Goal: Feedback & Contribution: Contribute content

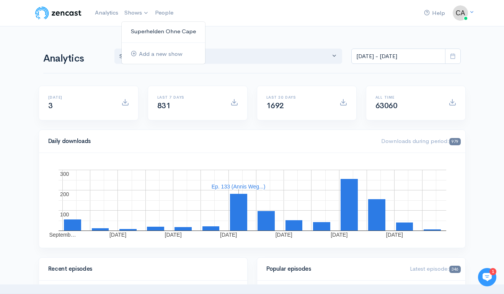
click at [134, 30] on link "Superhelden Ohne Cape" at bounding box center [163, 31] width 83 height 13
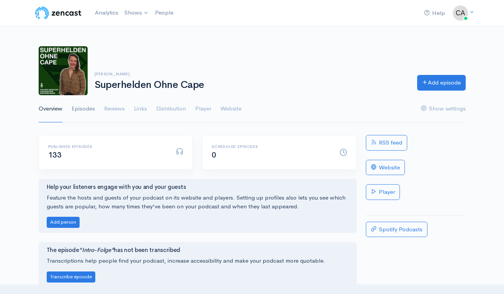
click at [88, 108] on link "Episodes" at bounding box center [83, 109] width 23 height 28
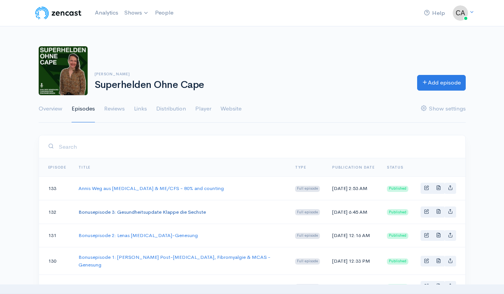
click at [145, 215] on link "Bonusepisode 3: Gesundheitsupdate Klappe die Sechste" at bounding box center [141, 212] width 127 height 7
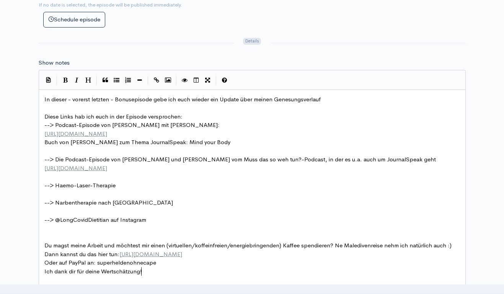
scroll to position [3, 0]
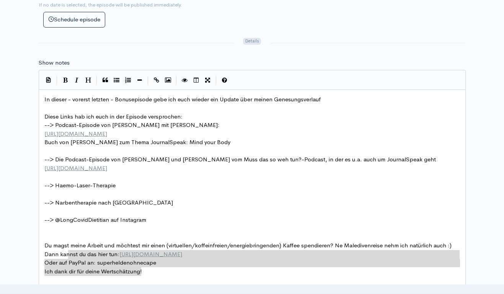
type textarea "Du magst meine Arbeit und möchtest mir einen (virtuellen/koffeinfreien/energieb…"
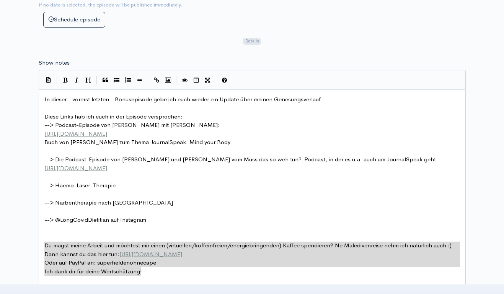
drag, startPoint x: 157, startPoint y: 269, endPoint x: 34, endPoint y: 238, distance: 126.6
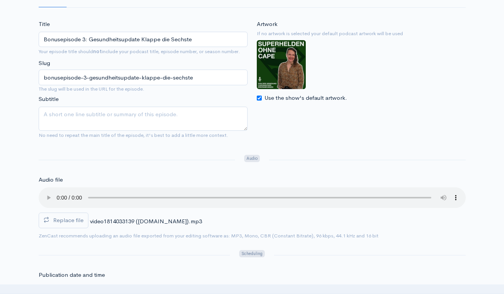
scroll to position [0, 0]
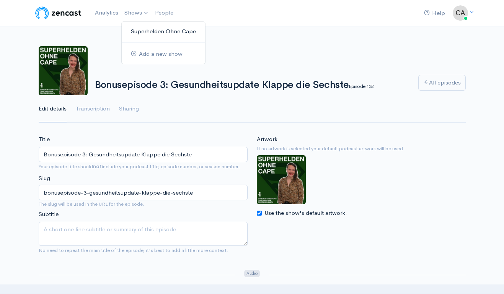
click at [136, 29] on link "Superhelden Ohne Cape" at bounding box center [163, 31] width 83 height 13
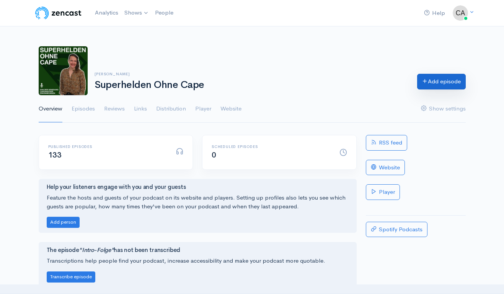
click at [444, 78] on link "Add episode" at bounding box center [441, 82] width 49 height 16
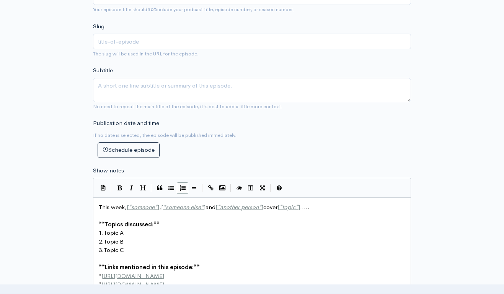
scroll to position [3, 0]
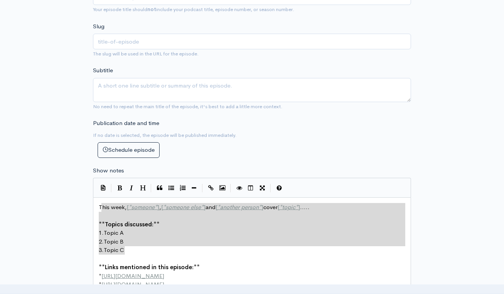
type textarea "This week, [*someone*], [*someone else*] and [*another person*] cover [*topic*]…"
drag, startPoint x: 132, startPoint y: 248, endPoint x: 100, endPoint y: 207, distance: 52.0
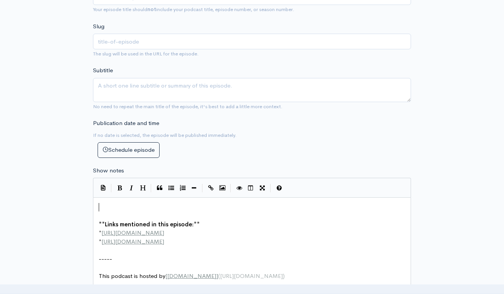
paste textarea "I"
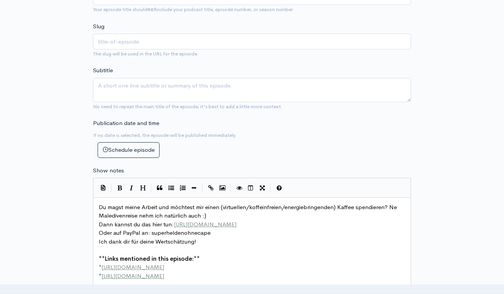
click at [99, 207] on span "Du magst meine Arbeit und möchtest mir einen (virtuellen/koffeinfreien/energieb…" at bounding box center [248, 211] width 299 height 16
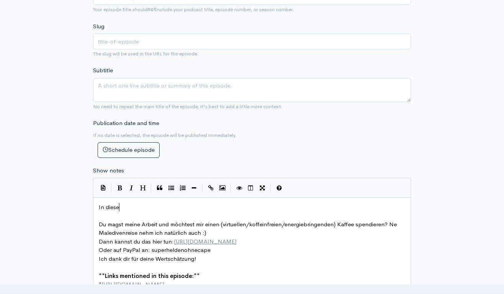
type textarea "In diesem"
type textarea "r Update_Ep"
type textarea "-Episode erzähle ich ech"
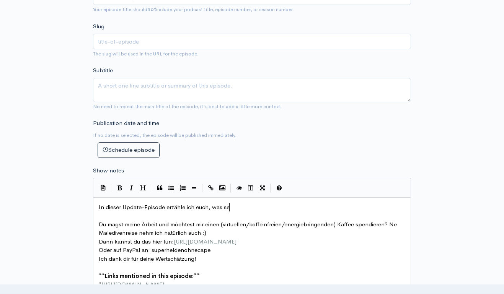
type textarea "uch, was sei"
type textarea "ich seit Juni"
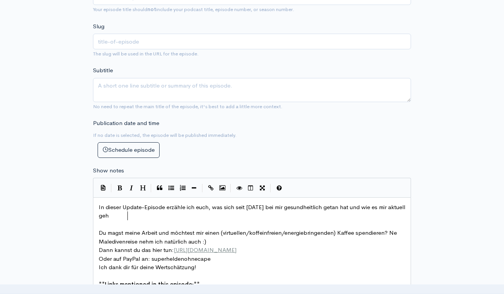
type textarea "[DATE] bei mir gesundheitlich getan hat und wie es mir aktuell geht."
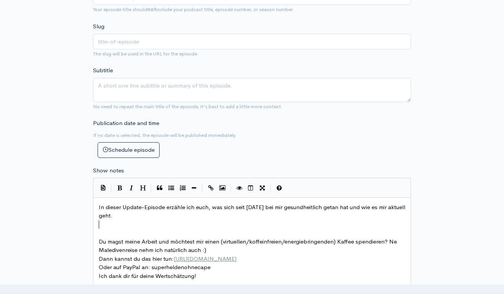
scroll to position [6, 0]
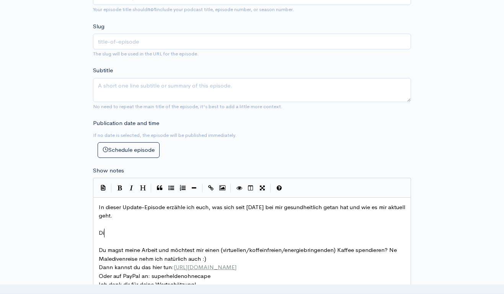
type textarea "Die"
type textarea "Kathis und meine Session findet am [DATE]"
type textarea "025 um 2"
type textarea "1("
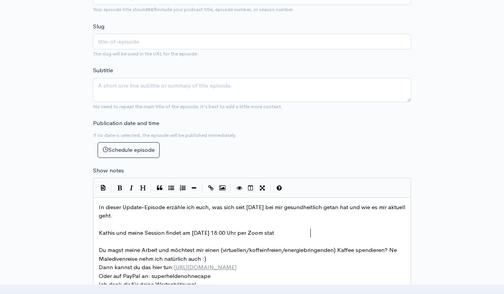
type textarea "8:00 Uhr per Zoom statt."
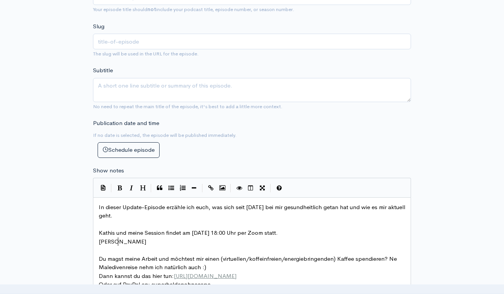
scroll to position [0, 23]
type textarea "Den Link"
type textarea "Den Link teilen wir ab ca. 30 Minuten vorh"
type textarea "Beginn in unseren Stories. Die"
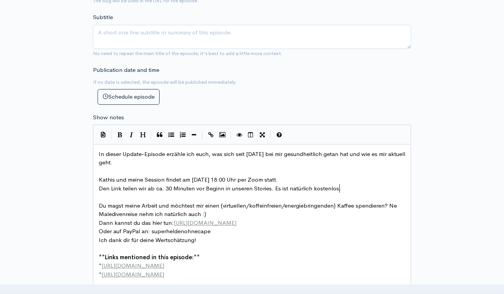
scroll to position [261, 0]
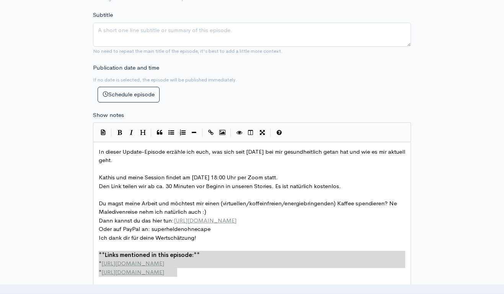
drag, startPoint x: 190, startPoint y: 269, endPoint x: 92, endPoint y: 257, distance: 98.6
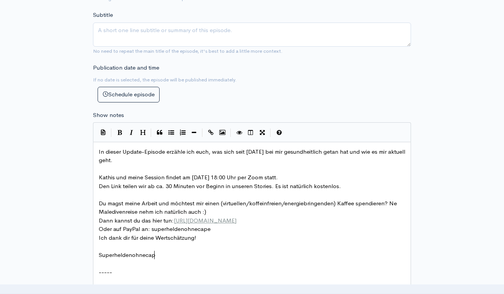
scroll to position [0, 59]
type textarea "Superheldenohnecape"
type textarea "Kontakt:"
type textarea "IG: superheldenohnecape"
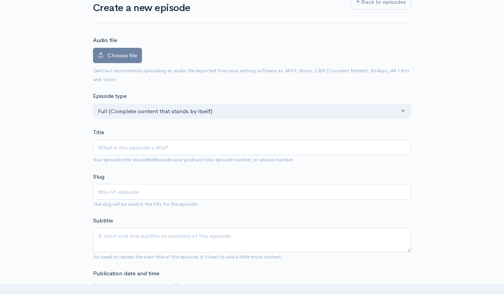
scroll to position [45, 0]
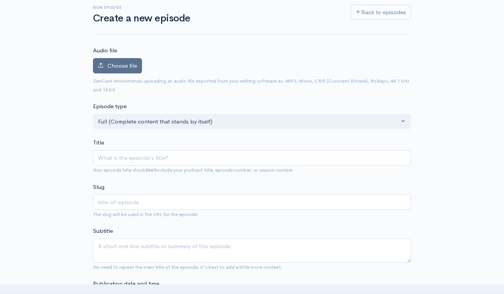
type textarea "E-Mail: [EMAIL_ADDRESS][DOMAIN_NAME]"
click at [130, 65] on span "Choose file" at bounding box center [121, 65] width 29 height 7
click at [0, 0] on input "Choose file" at bounding box center [0, 0] width 0 height 0
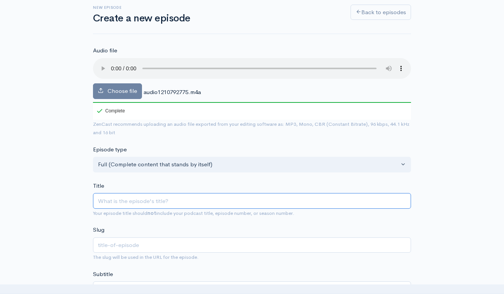
click at [136, 199] on input "Title" at bounding box center [252, 201] width 318 height 16
type input "G"
type input "g"
type input "Ge"
type input "ge"
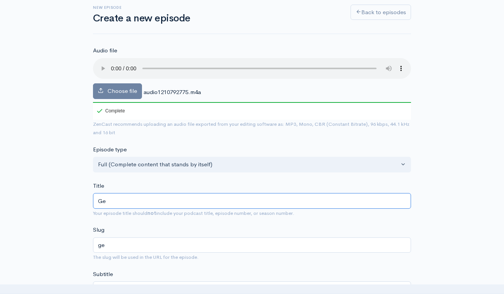
type input "Ges"
type input "ges"
type input "Gesu"
type input "gesu"
type input "Gesund"
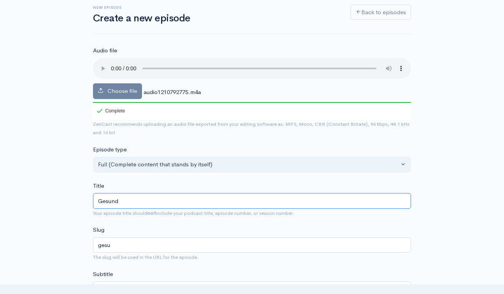
type input "gesund"
type input "Gesundhe"
type input "gesundhe"
type input "Gesundheit"
type input "gesundheit"
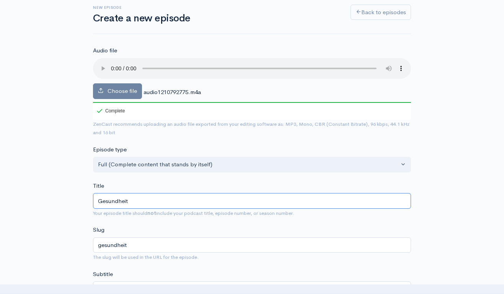
type input "Gesundheiti"
type input "gesundheiti"
type input "Gesundheitis"
type input "gesundheitis"
type input "Gesundheiti"
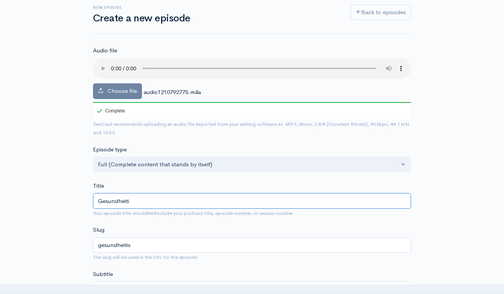
type input "gesundheiti"
type input "Gesundheit"
type input "gesundheit"
type input "Gesundheits"
type input "gesundheits"
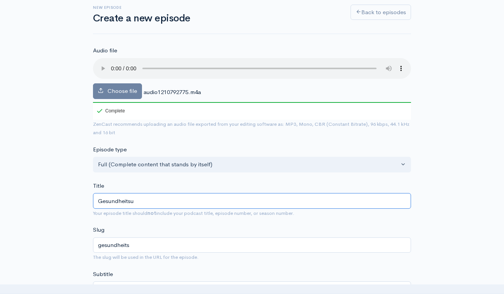
type input "Gesundheitsup"
type input "gesundheitsup"
type input "Gesundheitsupa"
type input "gesundheitsupa"
type input "Gesundheitsupat"
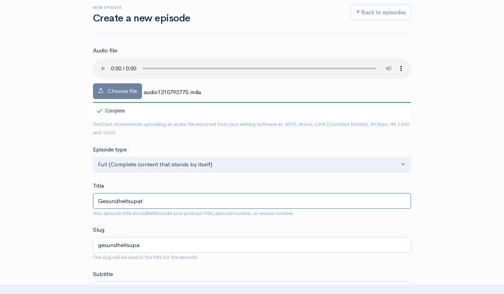
type input "gesundheitsupat"
type input "Gesundheitsupate"
type input "gesundheitsupate"
type input "Gesundheitsupat"
type input "gesundheitsupat"
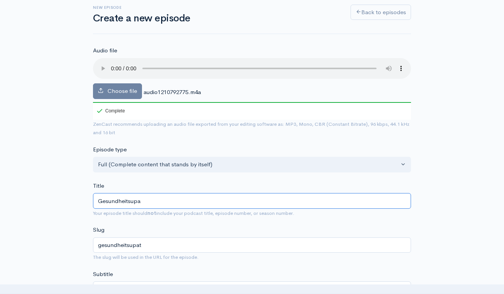
type input "Gesundheitsupad"
type input "gesundheitsupad"
type input "Gesundheitsupa"
type input "gesundheitsupa"
type input "Gesundheitsup"
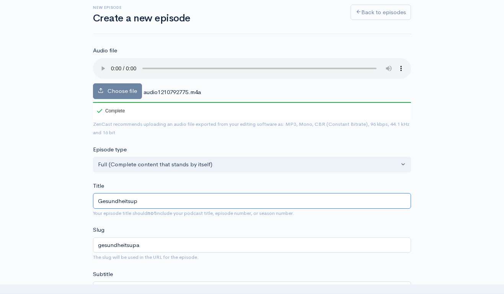
type input "gesundheitsup"
type input "Gesundheitsupda"
type input "gesundheitsupda"
type input "Gesundheitsupdat"
type input "gesundheitsupdat"
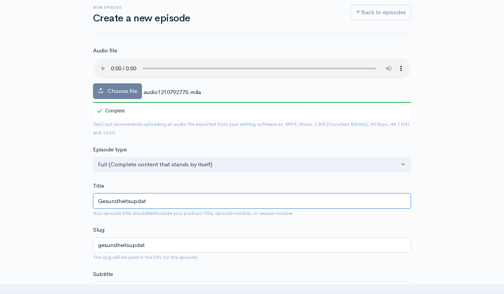
type input "Gesundheitsupdate"
type input "gesundheitsupdate"
type input "Gesundheitsupdate K"
type input "gesundheitsupdate-k"
type input "Gesundheitsupdate Kl"
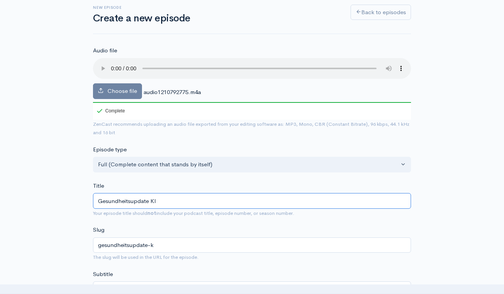
type input "gesundheitsupdate-kl"
type input "Gesundheitsupdate Kla"
type input "gesundheitsupdate-kla"
type input "Gesundheitsupdate Klap"
type input "gesundheitsupdate-klap"
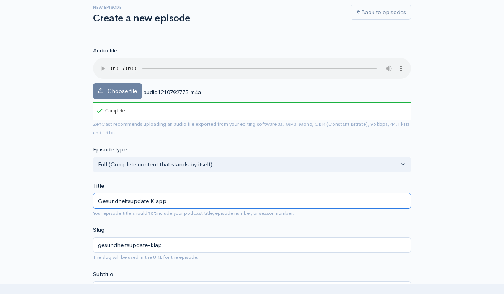
type input "Gesundheitsupdate Klappe"
type input "gesundheitsupdate-klappe"
type input "Gesundheitsupdate Klappe d"
type input "gesundheitsupdate-klappe-d"
type input "Gesundheitsupdate Klappe die"
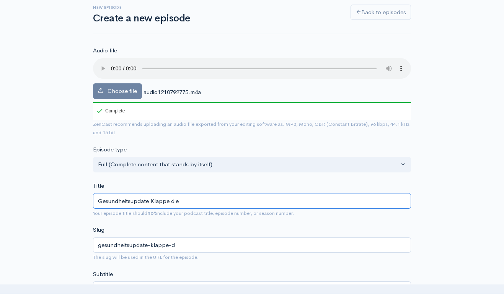
type input "gesundheitsupdate-klappe-die"
type input "Gesundheitsupdate Klappe die S"
type input "gesundheitsupdate-klappe-die-s"
type input "Gesundheitsupdate Klappe die Sie"
type input "gesundheitsupdate-klappe-die-sie"
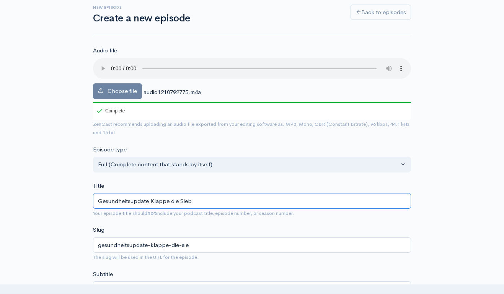
type input "Gesundheitsupdate Klappe die Siebs"
type input "gesundheitsupdate-klappe-die-siebs"
type input "Gesundheitsupdate Klappe die Siebst"
type input "gesundheitsupdate-klappe-die-siebst"
type input "Gesundheitsupdate Klappe die Siebste"
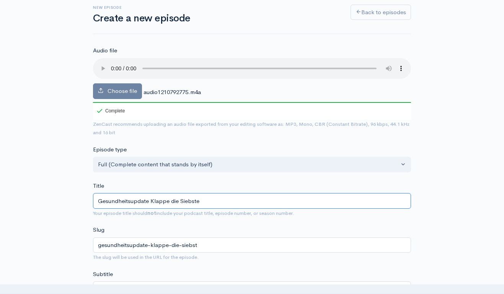
type input "gesundheitsupdate-klappe-die-siebste"
type input "Gesundheitsupdate Klappe die Siebste od"
type input "gesundheitsupdate-klappe-die-siebste-od"
type input "Gesundheitsupdate Klappe die Siebste oder"
type input "gesundheitsupdate-klappe-die-siebste-oder"
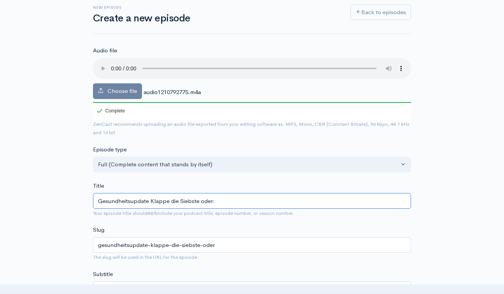
type input "Gesundheitsupdate Klappe die Siebste oder: K"
type input "gesundheitsupdate-klappe-die-siebste-oder-k"
type input "Gesundheitsupdate Klappe die Siebste oder: Ki"
type input "gesundheitsupdate-klappe-die-siebste-oder-ki"
type input "Gesundheitsupdate Klappe die Siebste oder: Kili"
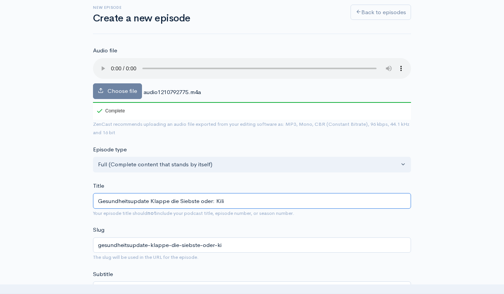
type input "gesundheitsupdate-klappe-die-siebste-oder-kili"
type input "Gesundheitsupdate Klappe die Siebste oder: Kilima"
type input "gesundheitsupdate-klappe-die-siebste-oder-kilima"
type input "Gesundheitsupdate Klappe die Siebste oder: Kiliman"
type input "gesundheitsupdate-klappe-die-siebste-oder-kiliman"
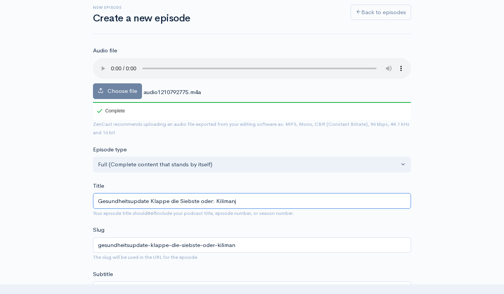
type input "Gesundheitsupdate Klappe die Siebste oder: Kilimanja"
type input "gesundheitsupdate-klappe-die-siebste-oder-kilimanja"
type input "Gesundheitsupdate Klappe die Siebste oder: Kilimanjar"
type input "gesundheitsupdate-klappe-die-siebste-oder-kilimanjar"
type input "Gesundheitsupdate Klappe die Siebste oder: Kilimanjaro"
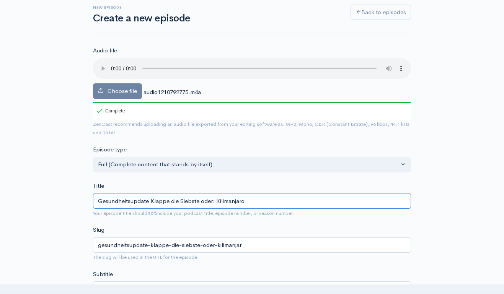
type input "gesundheitsupdate-klappe-die-siebste-oder-kilimanjaro"
type input "Gesundheitsupdate Klappe die Siebste oder: Kilimanjaro, B"
type input "gesundheitsupdate-klappe-die-siebste-oder-kilimanjaro-b"
type input "Gesundheitsupdate Klappe die Siebste oder: Kilimanjaro, Bab"
type input "gesundheitsupdate-klappe-die-siebste-oder-kilimanjaro-bab"
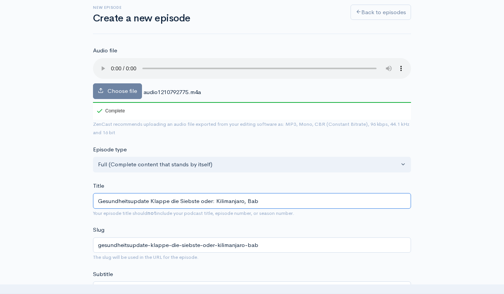
type input "Gesundheitsupdate Klappe die Siebste oder: Kilimanjaro, Baby"
type input "gesundheitsupdate-klappe-die-siebste-oder-kilimanjaro-baby"
type input "Gesundheitsupdate Klappe die Siebste oder: Kilimanjaro, Baby!"
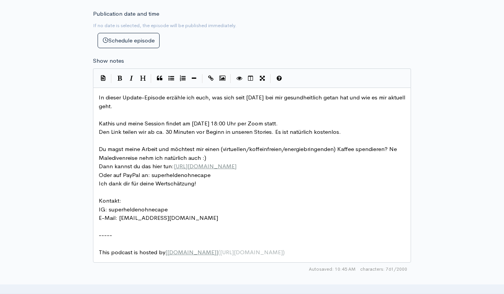
scroll to position [359, 0]
click at [173, 187] on pre "​" at bounding box center [251, 191] width 309 height 9
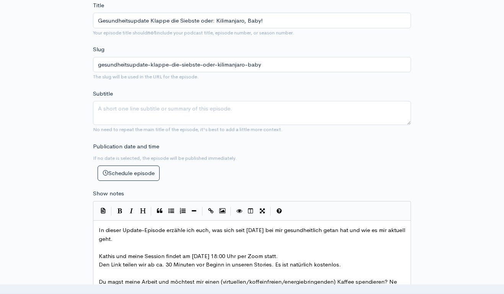
scroll to position [226, 0]
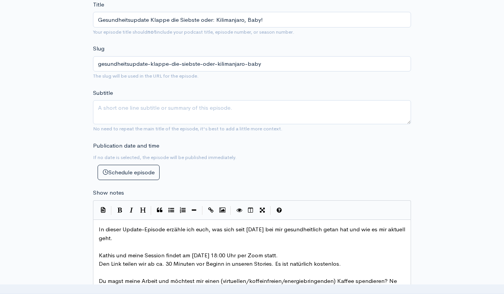
click at [356, 226] on span "In dieser Update-Episode erzähle ich euch, was sich seit [DATE] bei mir gesundh…" at bounding box center [253, 234] width 308 height 16
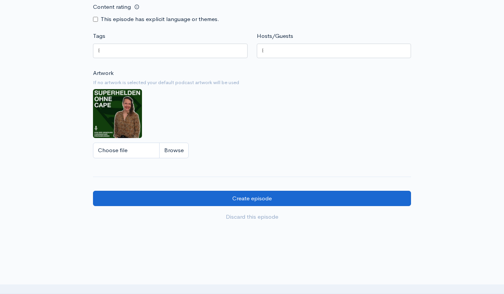
scroll to position [652, 0]
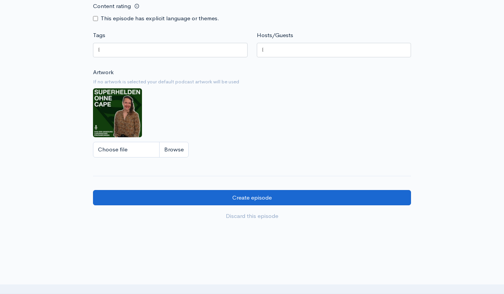
type textarea "(gerne in die vorangegangenen Gesundheitsupdates reinhören)"
click at [236, 190] on input "Create episode" at bounding box center [252, 198] width 318 height 16
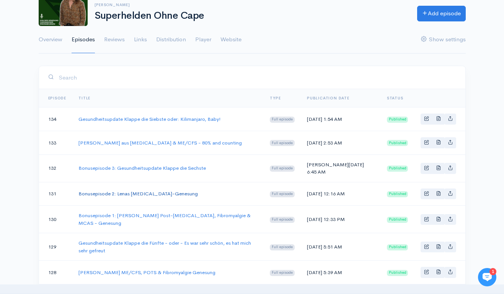
scroll to position [69, 0]
click at [425, 120] on span "Basic example" at bounding box center [426, 118] width 5 height 5
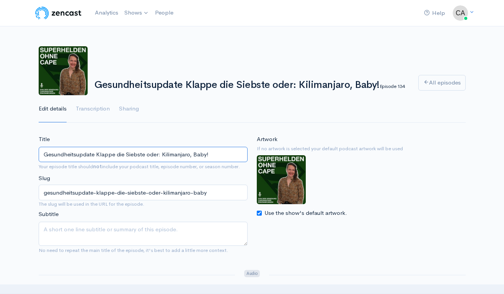
click at [141, 156] on input "Gesundheitsupdate Klappe die Siebste oder: Kilimanjaro, Baby!" at bounding box center [143, 155] width 209 height 16
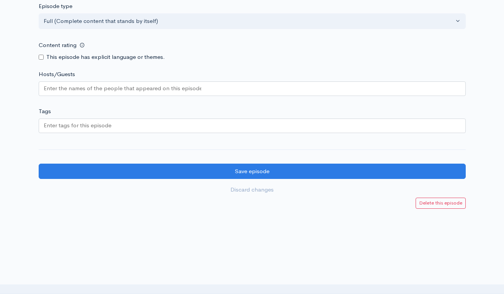
scroll to position [683, 0]
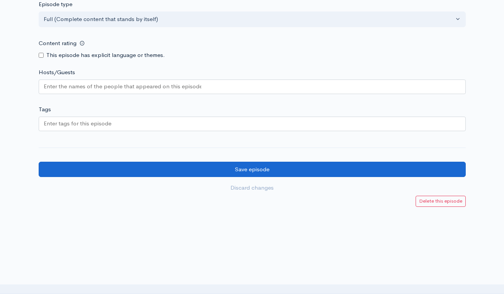
type input "Gesundheitsupdate Klappe die Siebte oder: Kilimanjaro, Baby!"
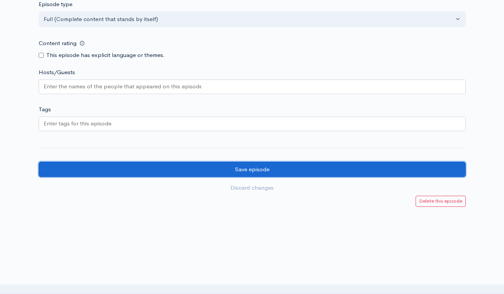
click at [247, 162] on input "Save episode" at bounding box center [252, 170] width 427 height 16
